Goal: Find contact information: Find contact information

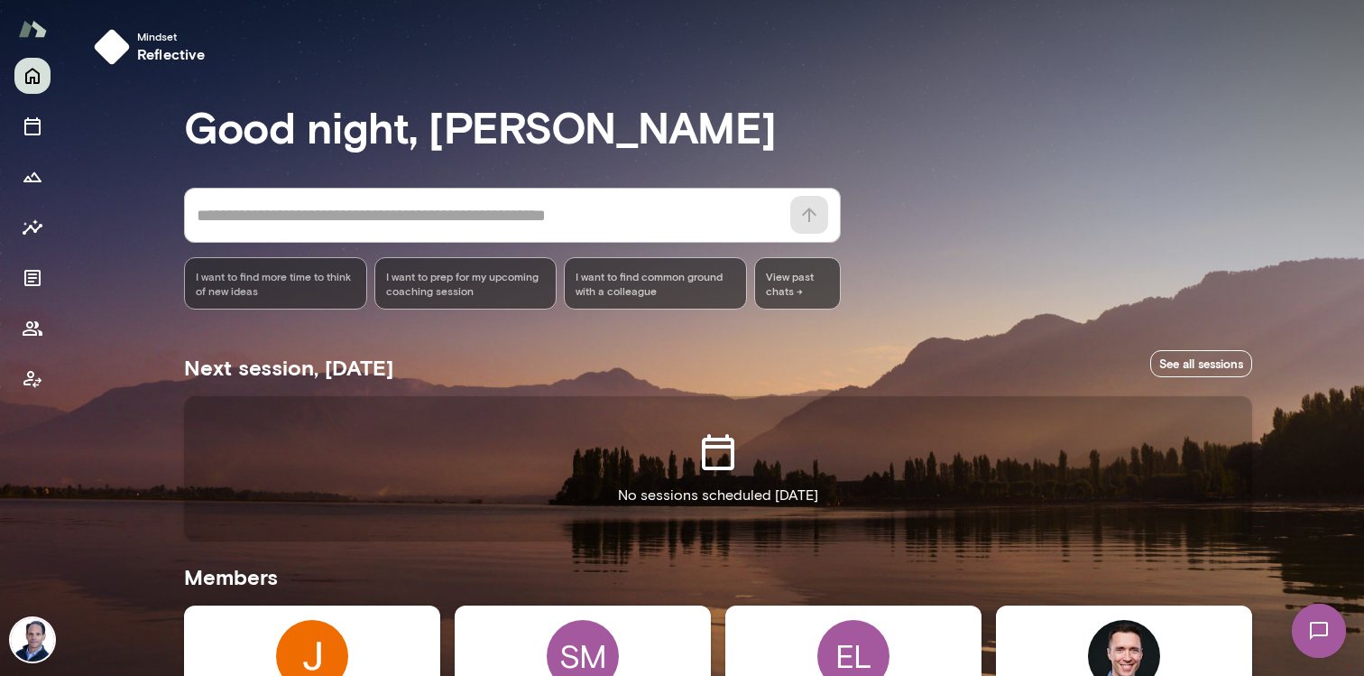
click at [31, 645] on img at bounding box center [32, 639] width 43 height 43
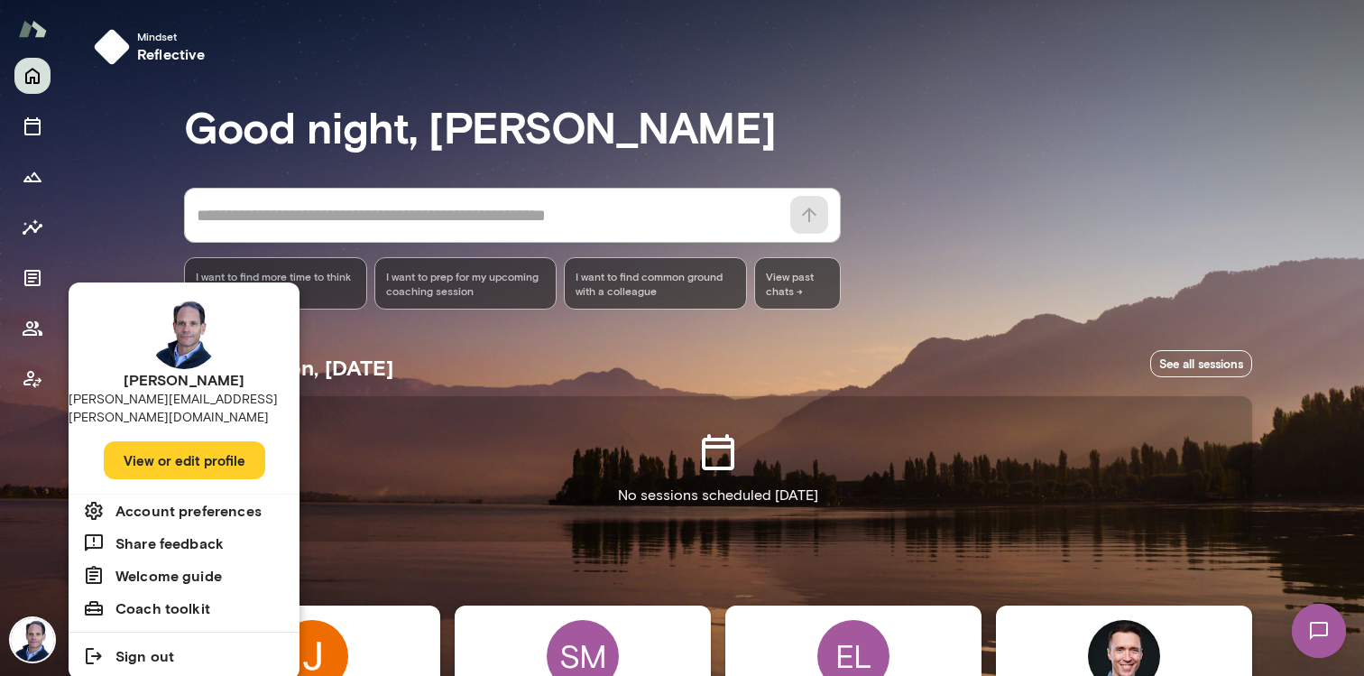
click at [170, 448] on button "View or edit profile" at bounding box center [185, 460] width 162 height 38
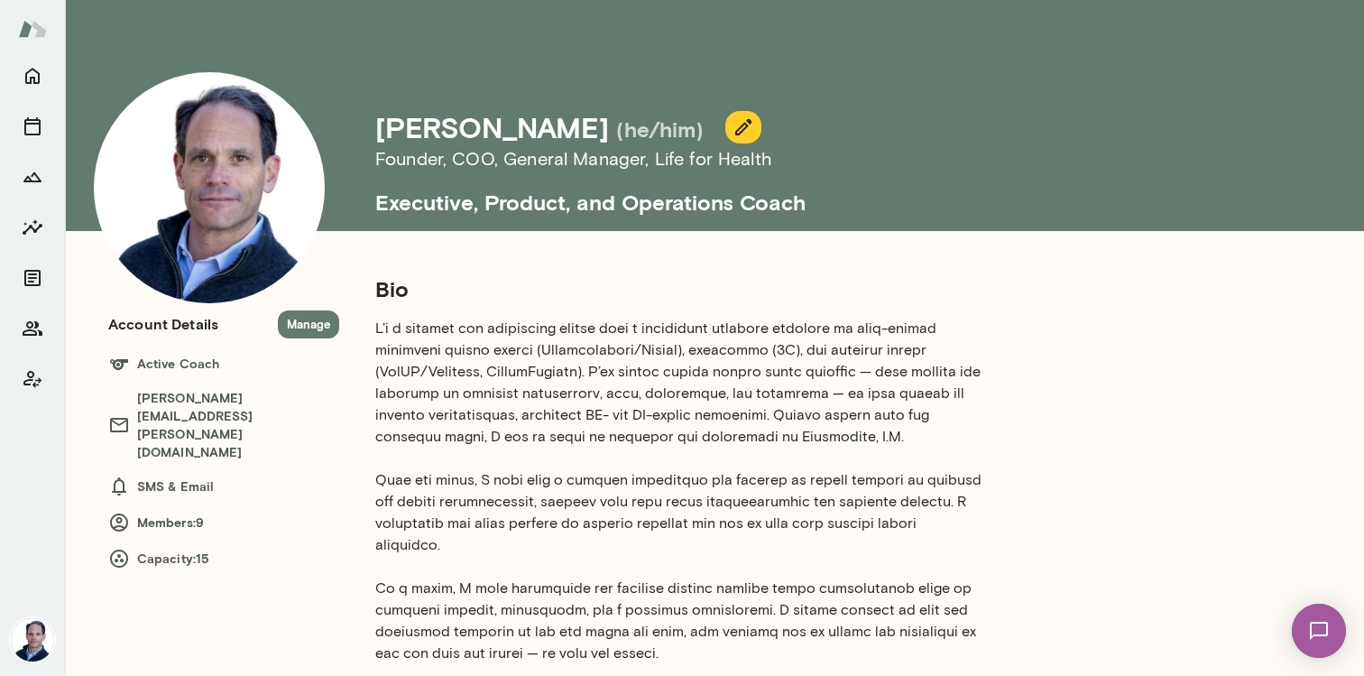
click at [292, 323] on button "Manage" at bounding box center [308, 324] width 61 height 28
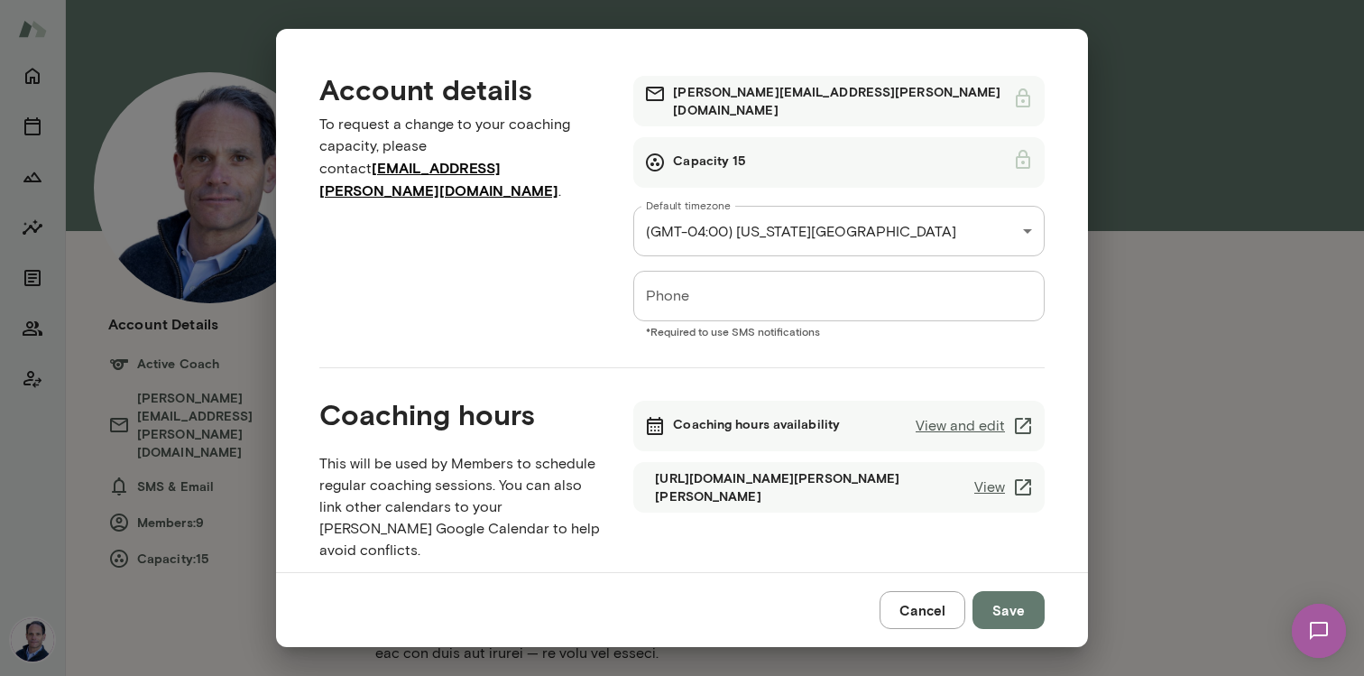
click at [939, 618] on button "Cancel" at bounding box center [923, 610] width 86 height 38
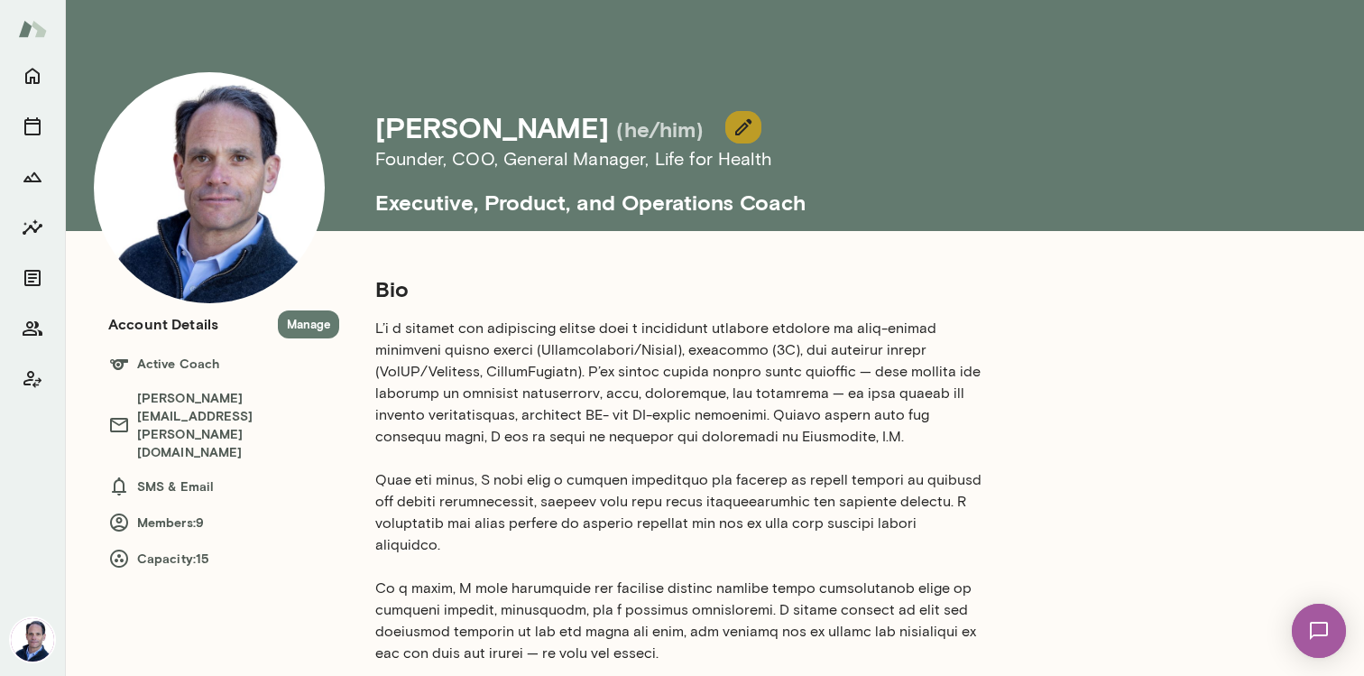
click at [726, 125] on button "button" at bounding box center [744, 127] width 36 height 32
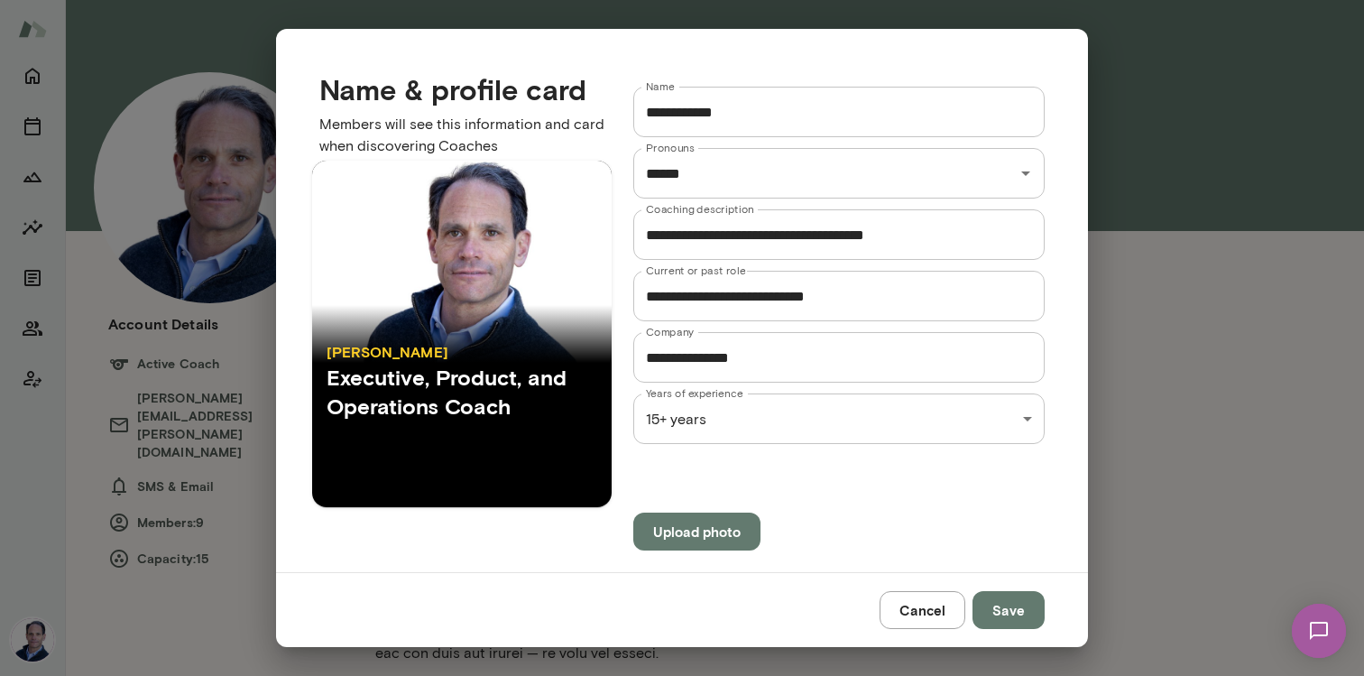
click at [691, 539] on button "Upload photo" at bounding box center [697, 532] width 127 height 38
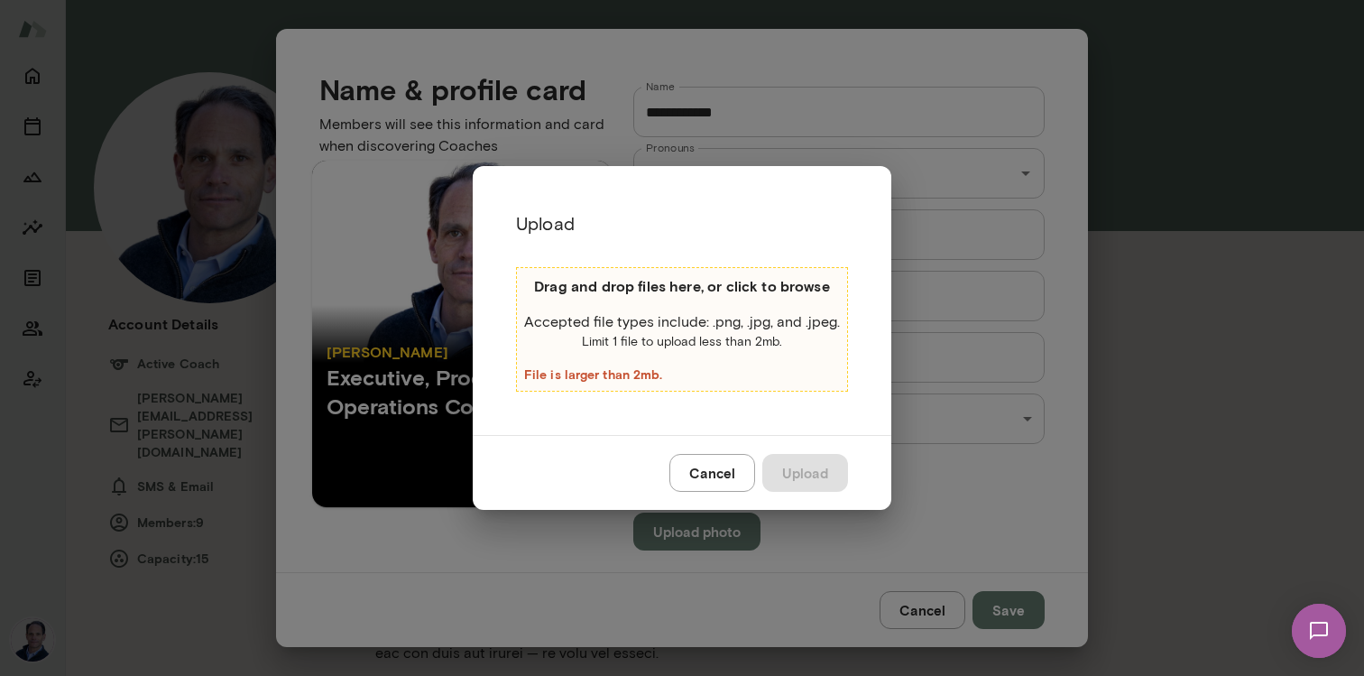
click at [704, 470] on button "Cancel" at bounding box center [713, 473] width 86 height 38
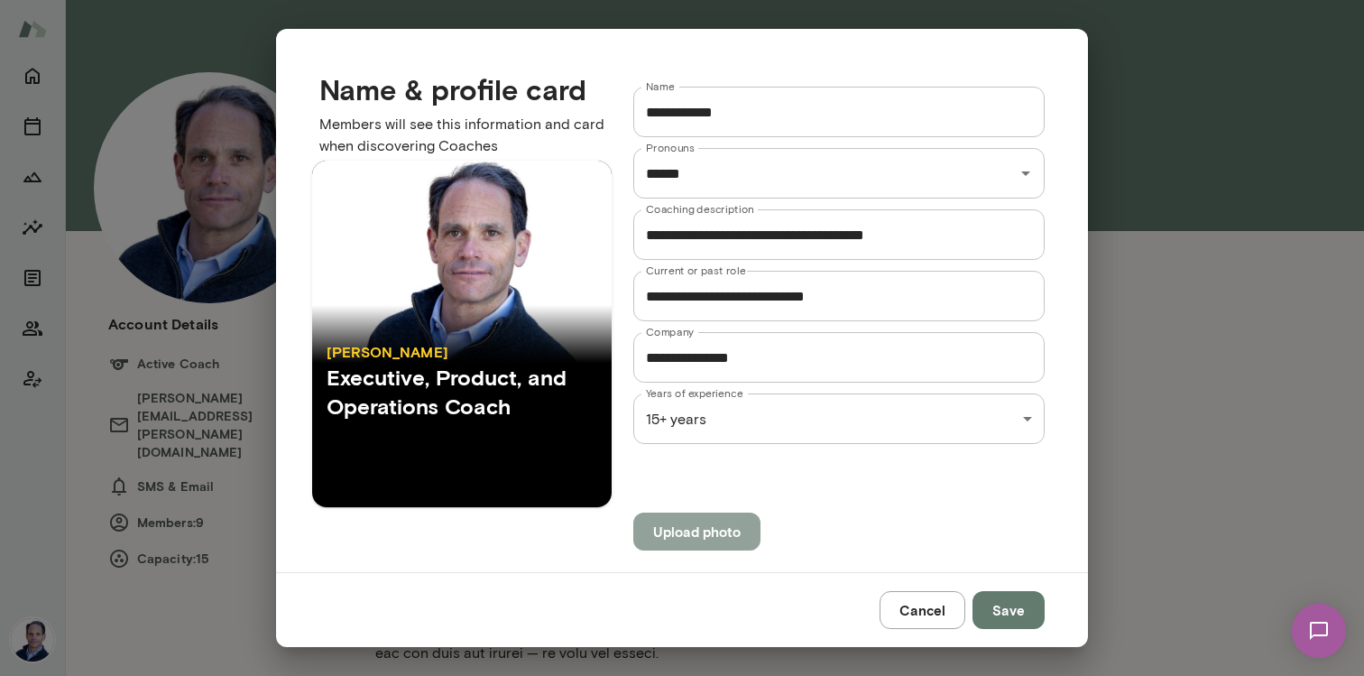
click at [697, 541] on button "Upload photo" at bounding box center [697, 532] width 127 height 38
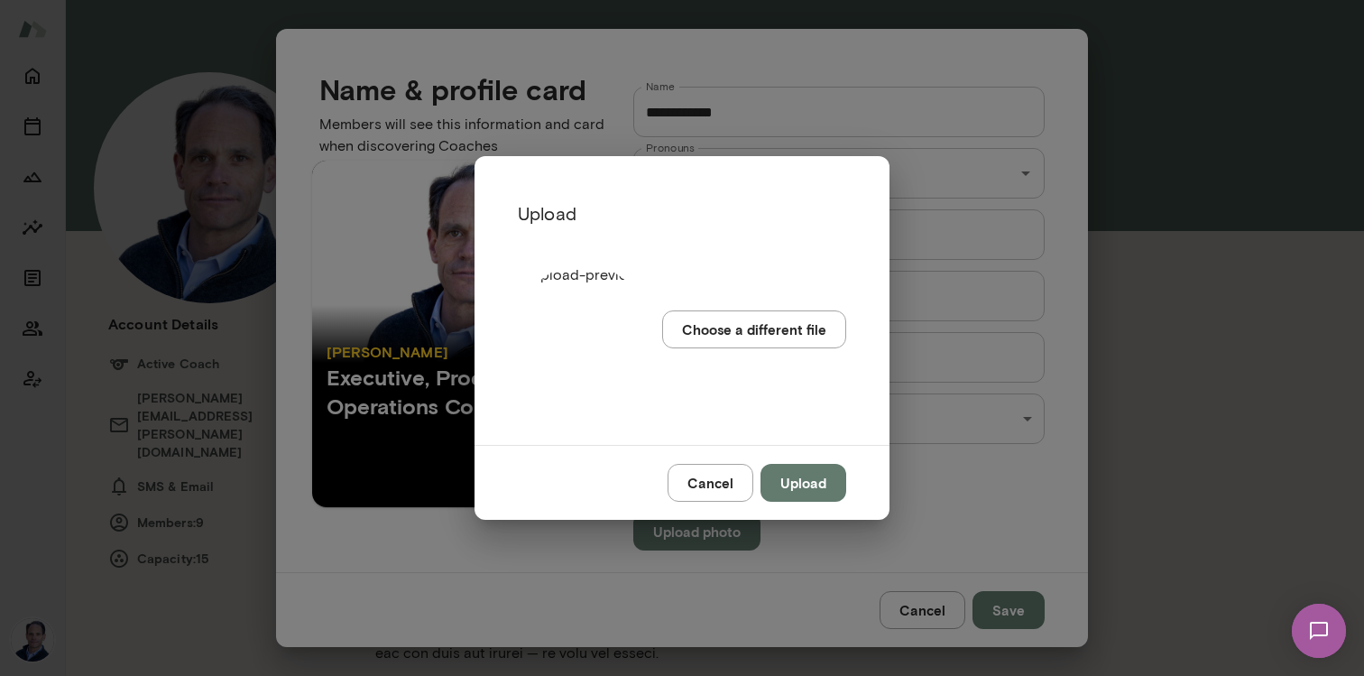
click at [804, 486] on button "Upload" at bounding box center [804, 483] width 86 height 38
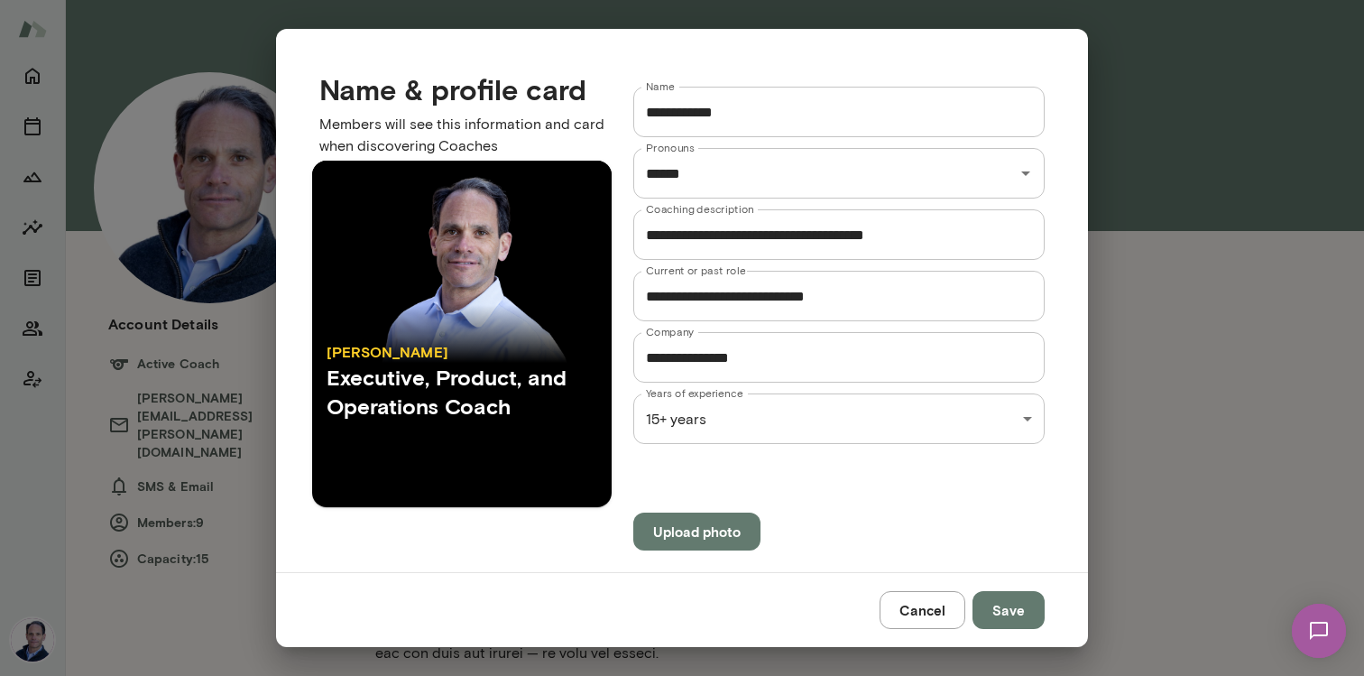
click at [993, 597] on button "Save" at bounding box center [1009, 610] width 72 height 38
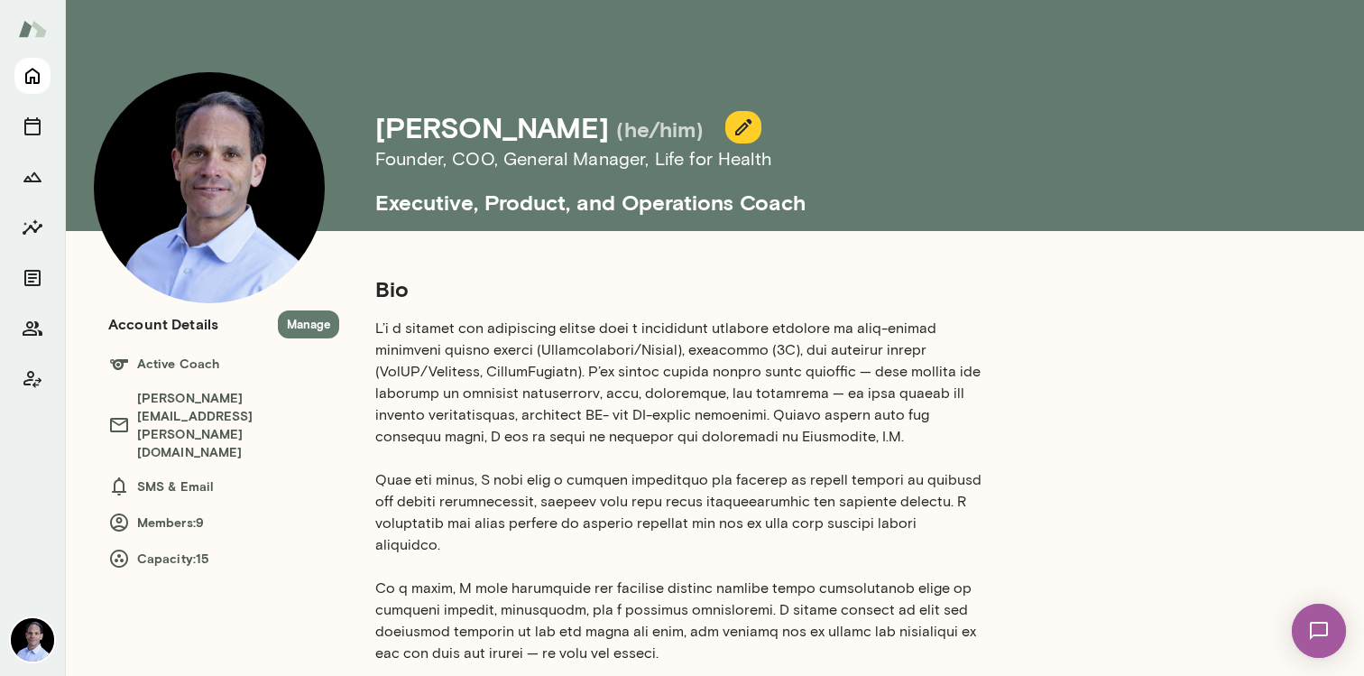
click at [39, 82] on icon "Home" at bounding box center [32, 77] width 14 height 16
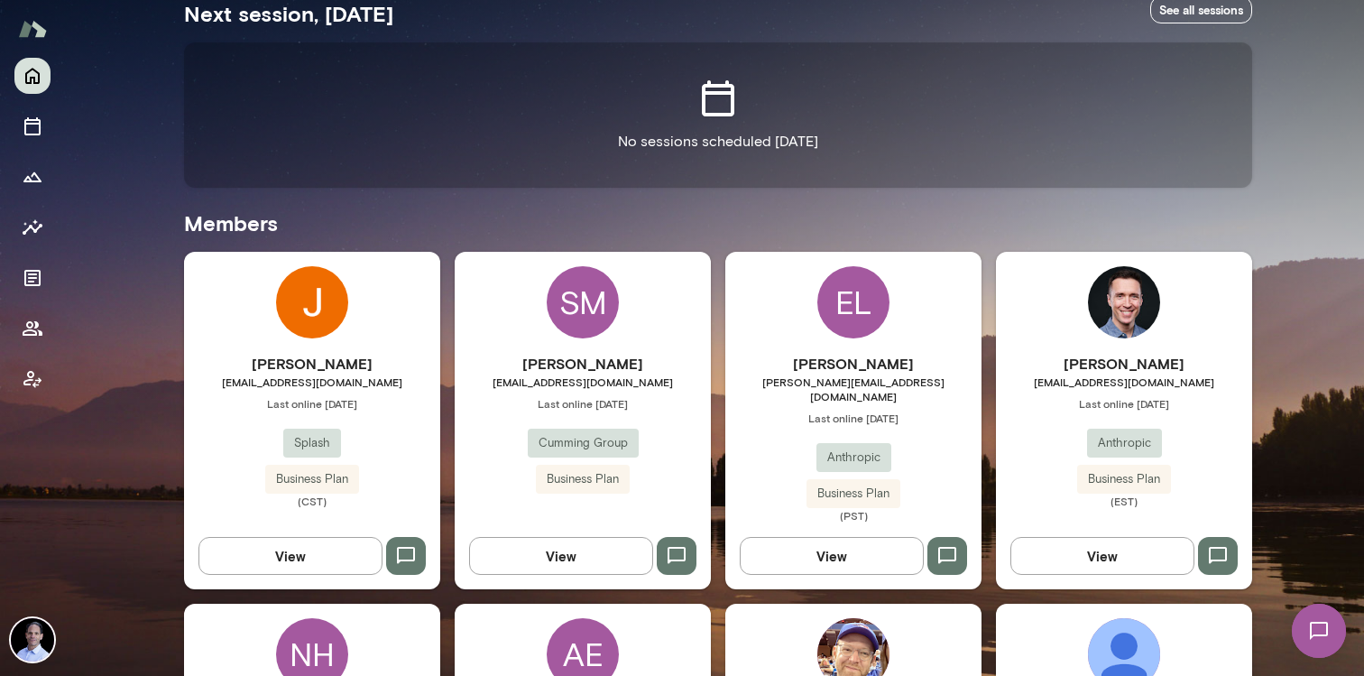
scroll to position [371, 0]
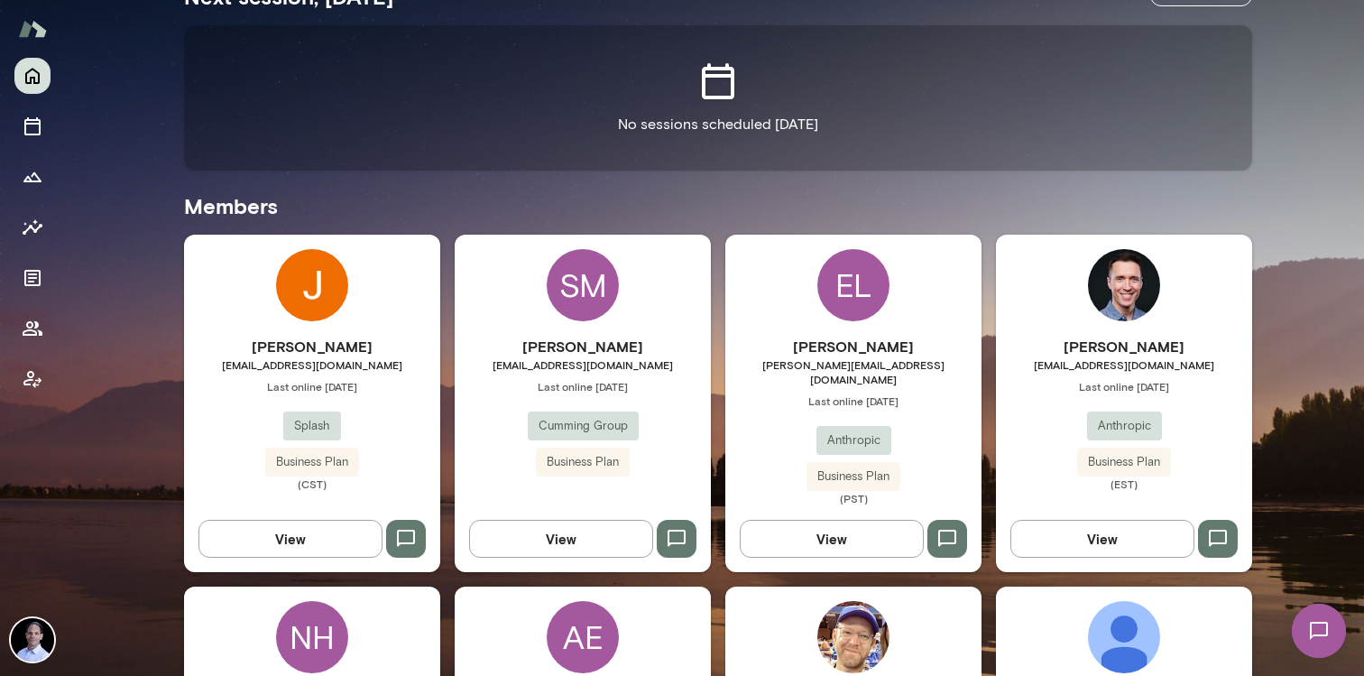
click at [842, 289] on div "EL" at bounding box center [854, 285] width 72 height 72
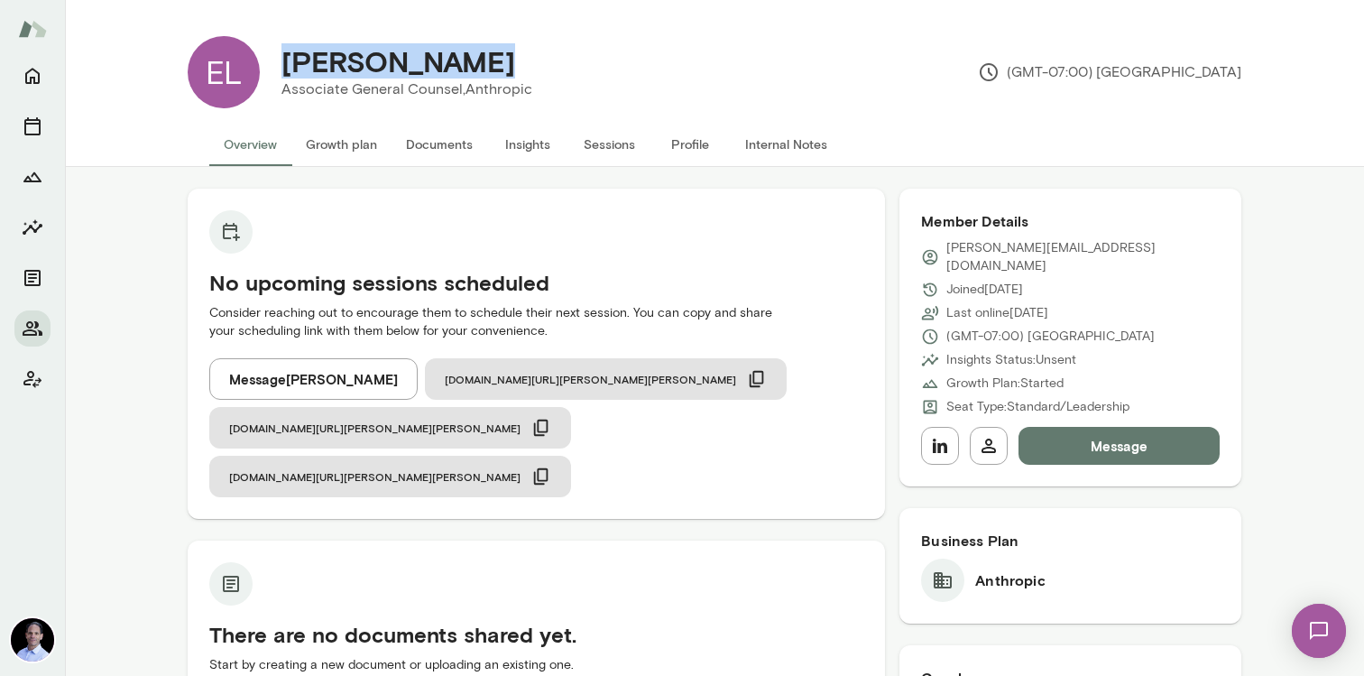
drag, startPoint x: 286, startPoint y: 53, endPoint x: 544, endPoint y: 50, distance: 258.1
click at [544, 51] on div "[PERSON_NAME] Associate General Counsel, Anthropic" at bounding box center [407, 72] width 294 height 56
copy h4 "[PERSON_NAME]"
click at [921, 328] on icon at bounding box center [930, 337] width 18 height 18
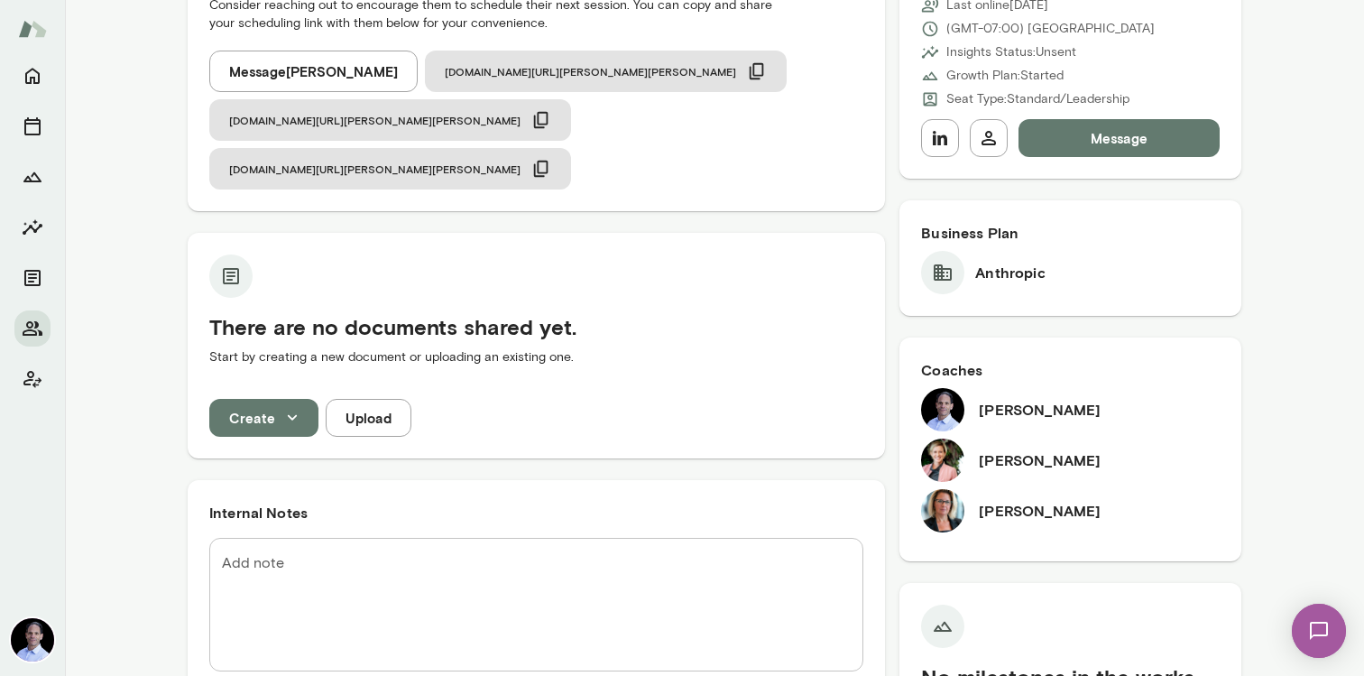
scroll to position [92, 0]
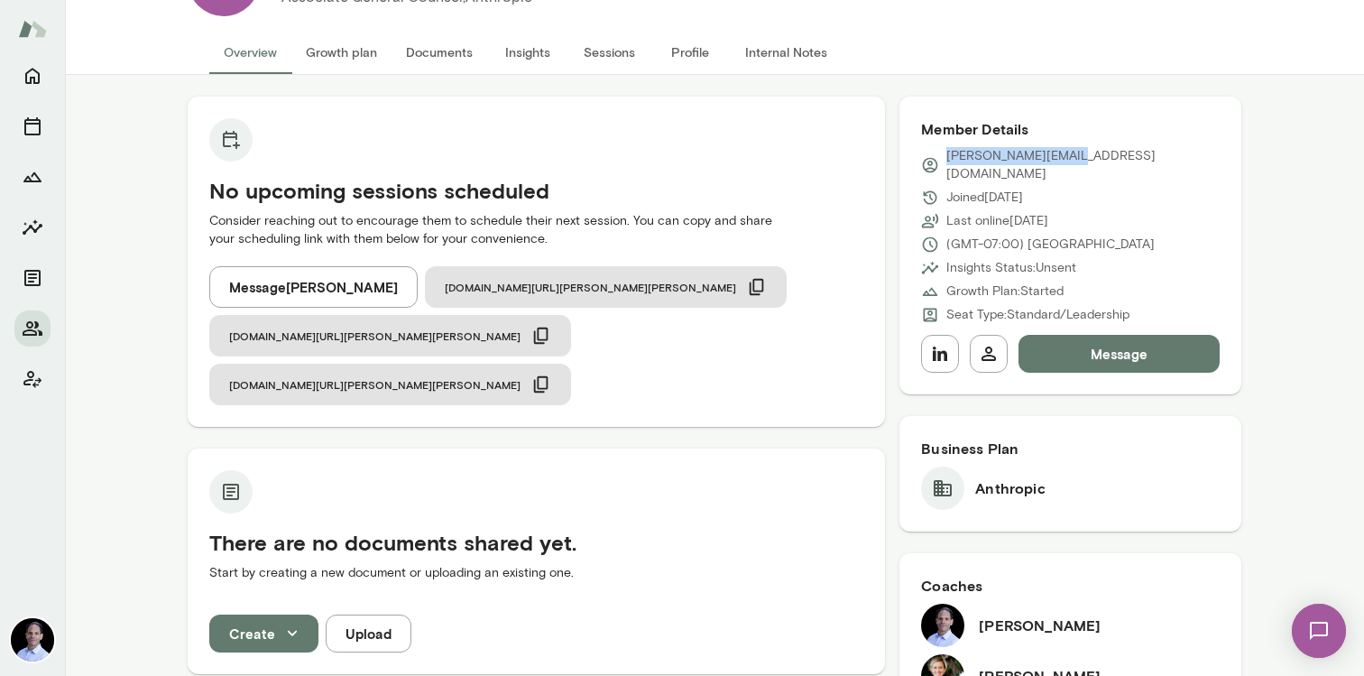
drag, startPoint x: 1075, startPoint y: 156, endPoint x: 938, endPoint y: 162, distance: 137.3
click at [938, 162] on div "[PERSON_NAME][EMAIL_ADDRESS][DOMAIN_NAME]" at bounding box center [1070, 165] width 299 height 36
copy p "[PERSON_NAME][EMAIL_ADDRESS][DOMAIN_NAME]"
click at [35, 70] on icon "Home" at bounding box center [32, 77] width 14 height 16
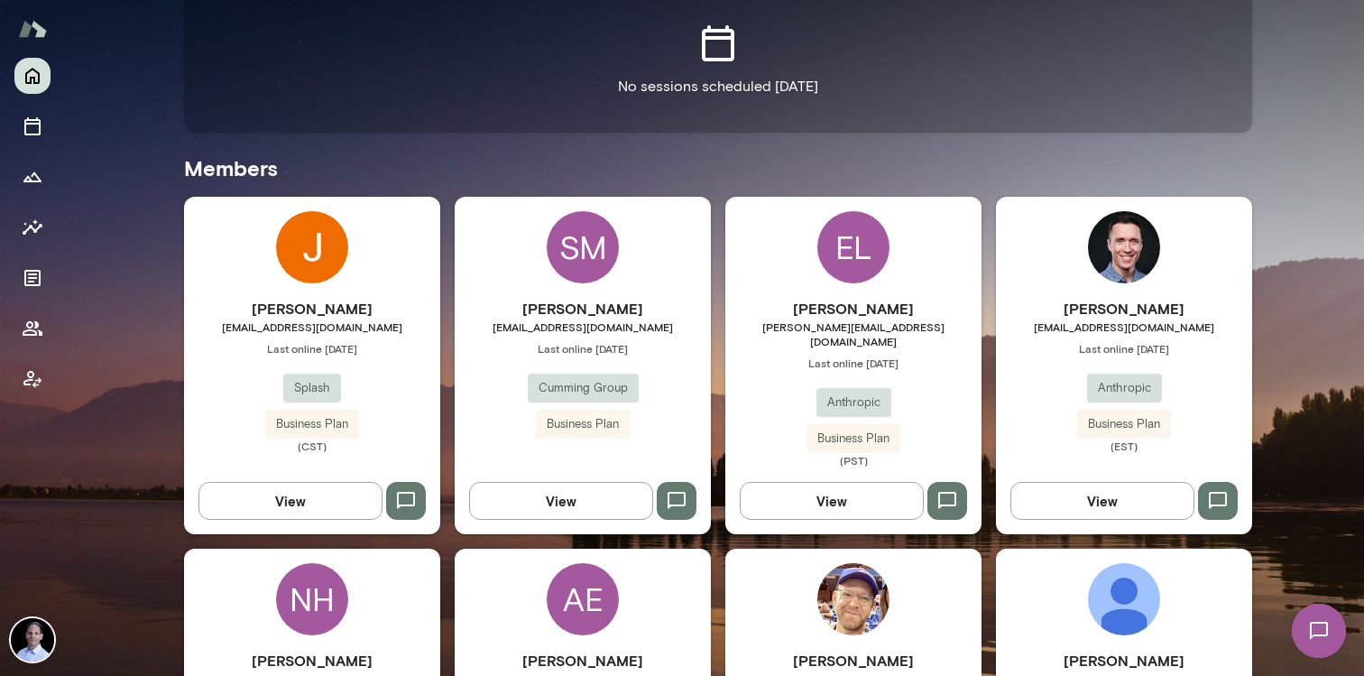
scroll to position [464, 0]
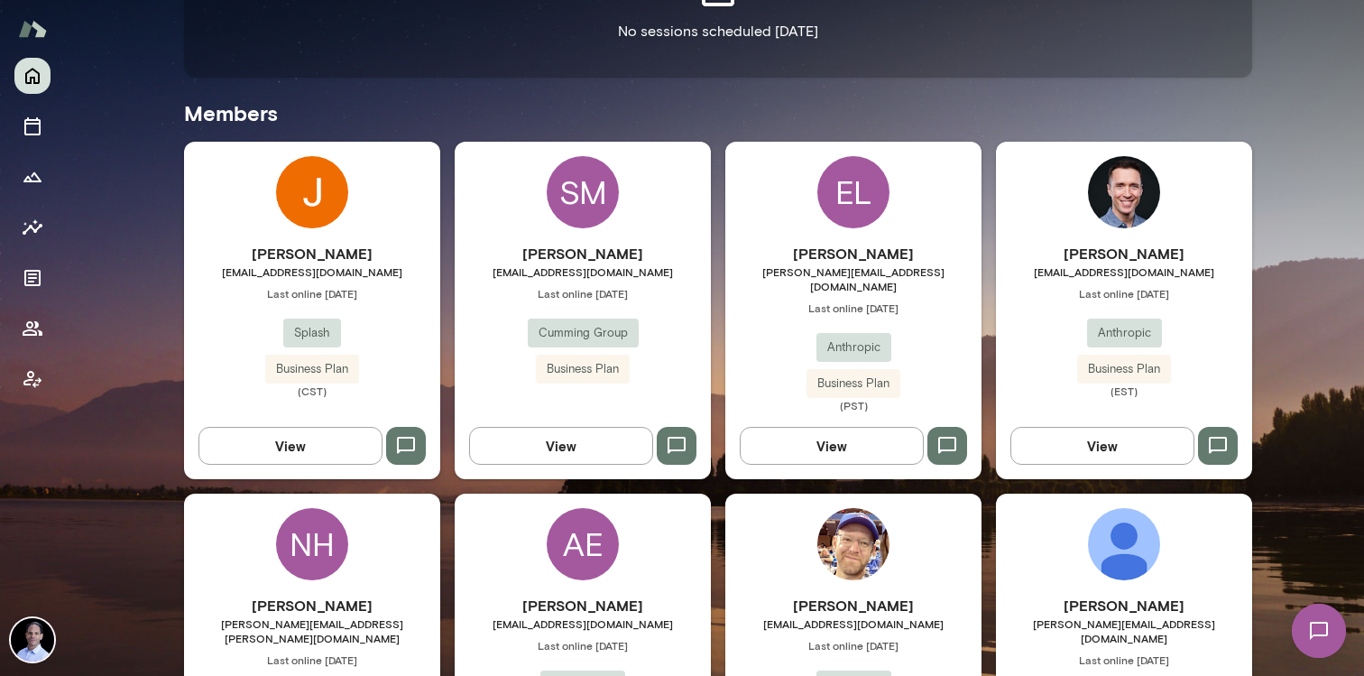
click at [930, 195] on div "EL [PERSON_NAME] [PERSON_NAME][EMAIL_ADDRESS][DOMAIN_NAME] Last online [DATE] A…" at bounding box center [854, 311] width 256 height 338
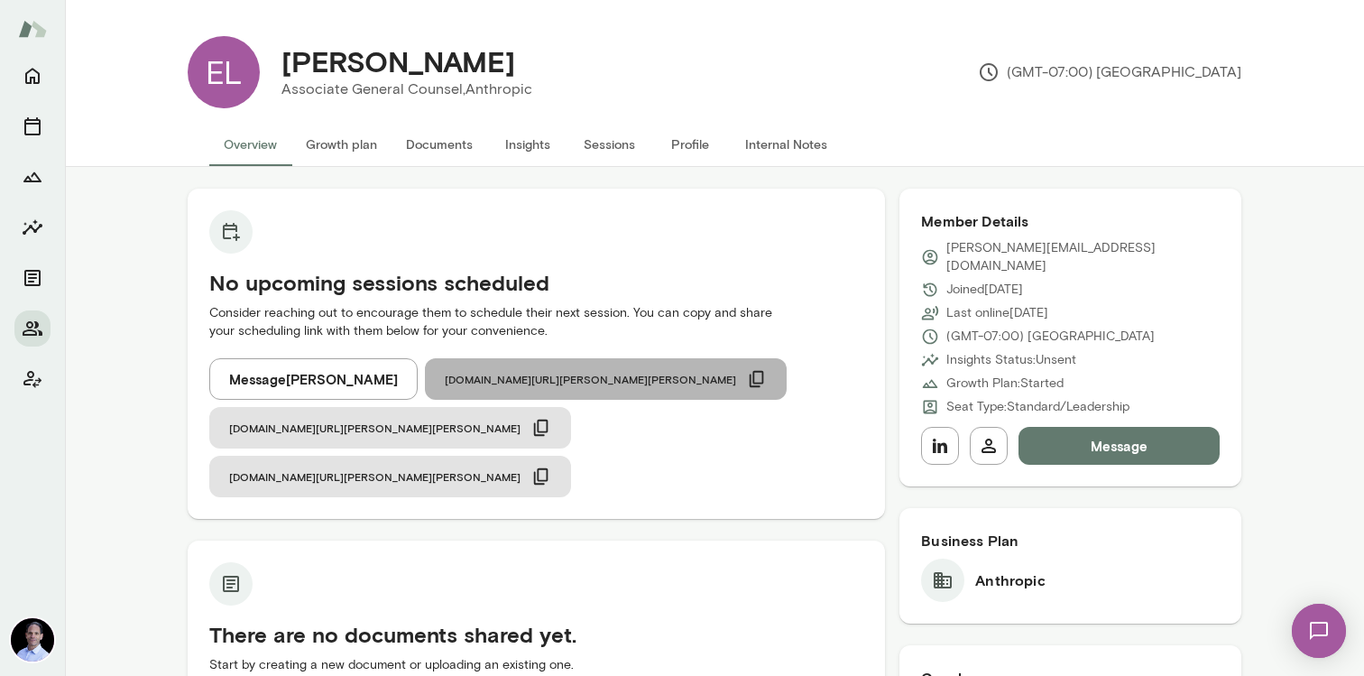
click at [747, 375] on icon "button" at bounding box center [757, 379] width 20 height 20
